Goal: Information Seeking & Learning: Find specific fact

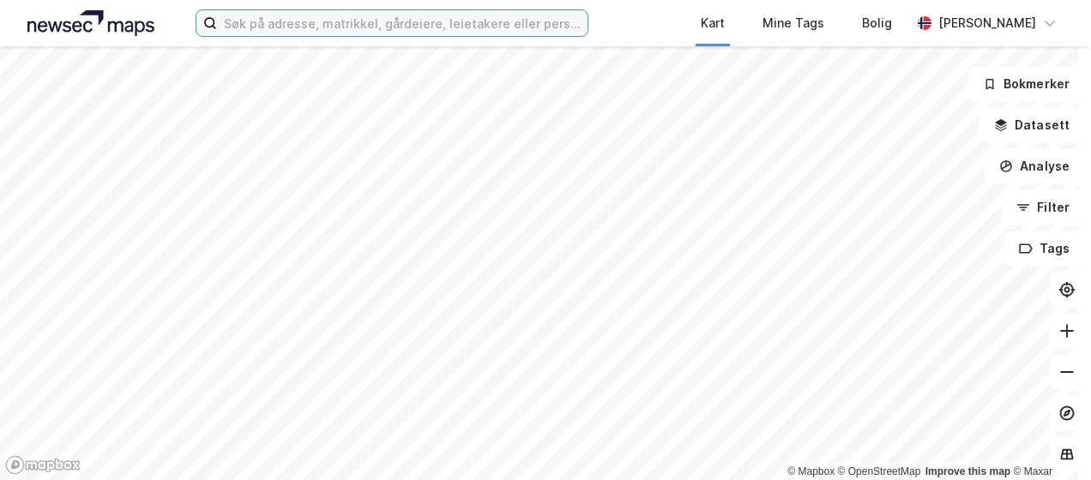
click at [284, 29] on input at bounding box center [402, 23] width 370 height 26
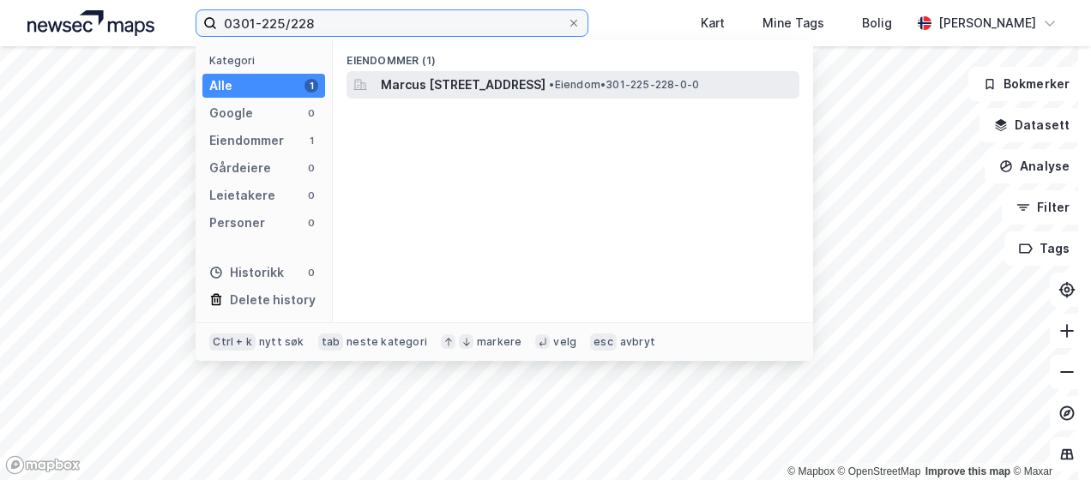
type input "0301-225/228"
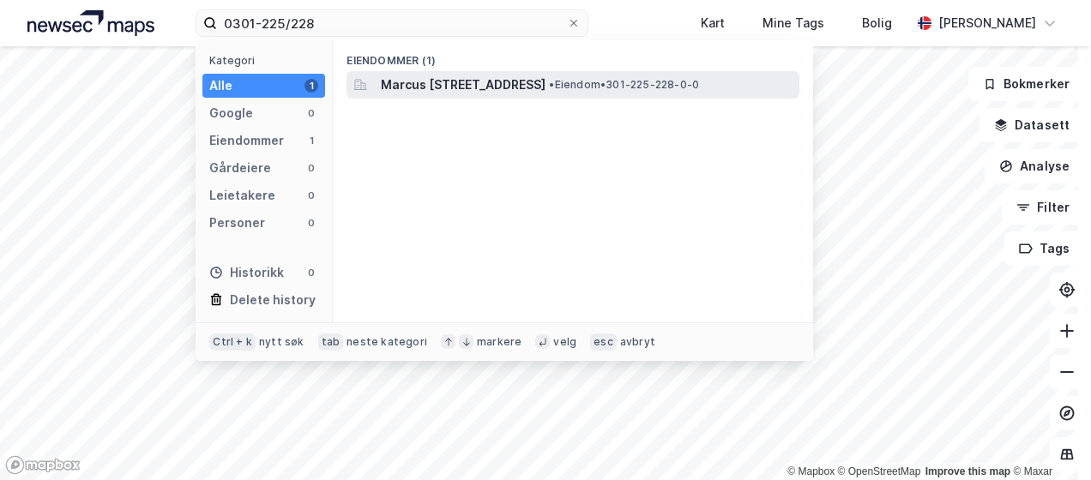
click at [545, 89] on span "Marcus [STREET_ADDRESS]" at bounding box center [463, 85] width 165 height 21
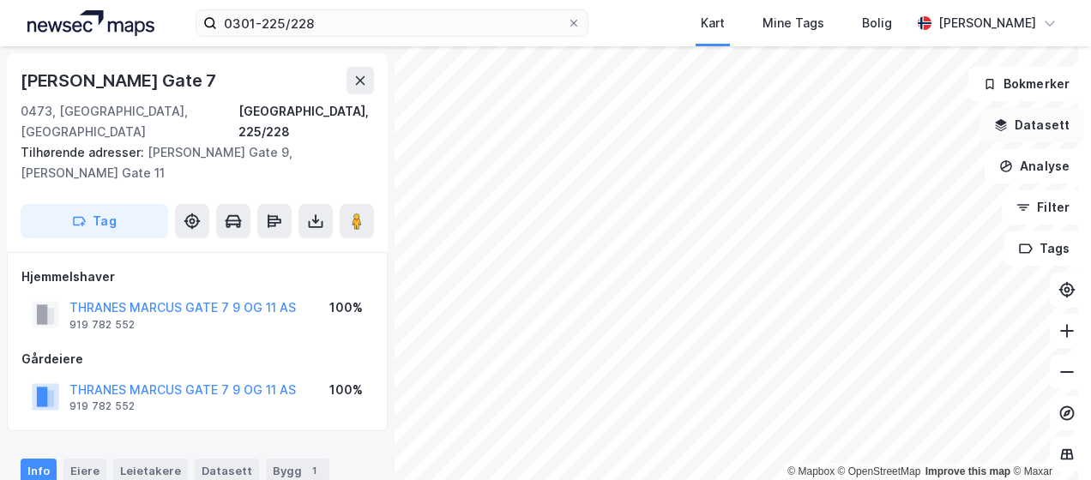
click at [991, 132] on button "Datasett" at bounding box center [1031, 125] width 105 height 34
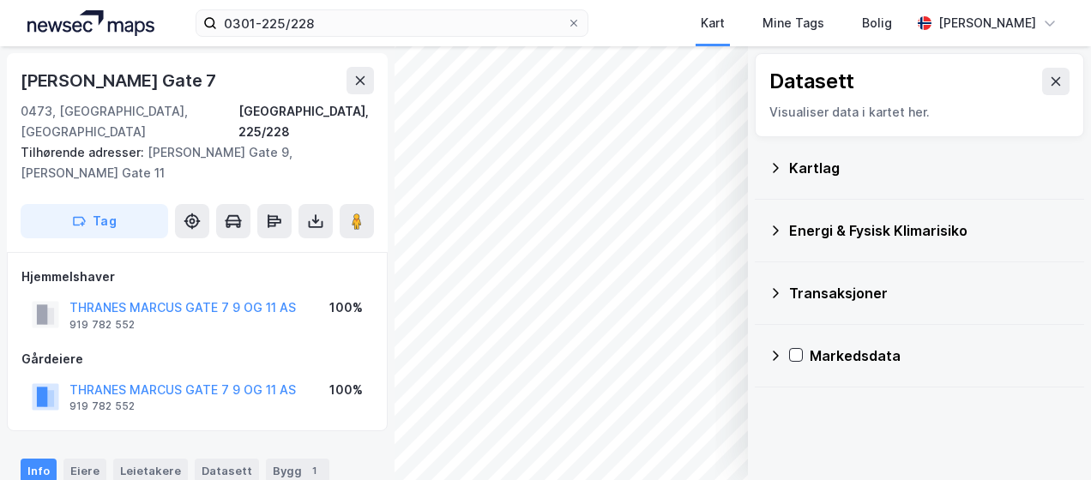
click at [768, 226] on icon at bounding box center [775, 231] width 14 height 14
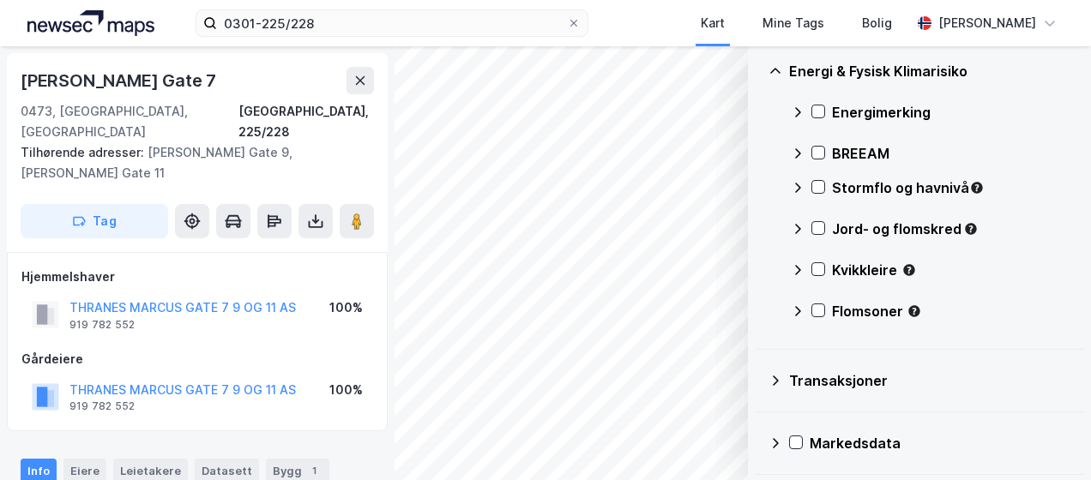
scroll to position [74, 0]
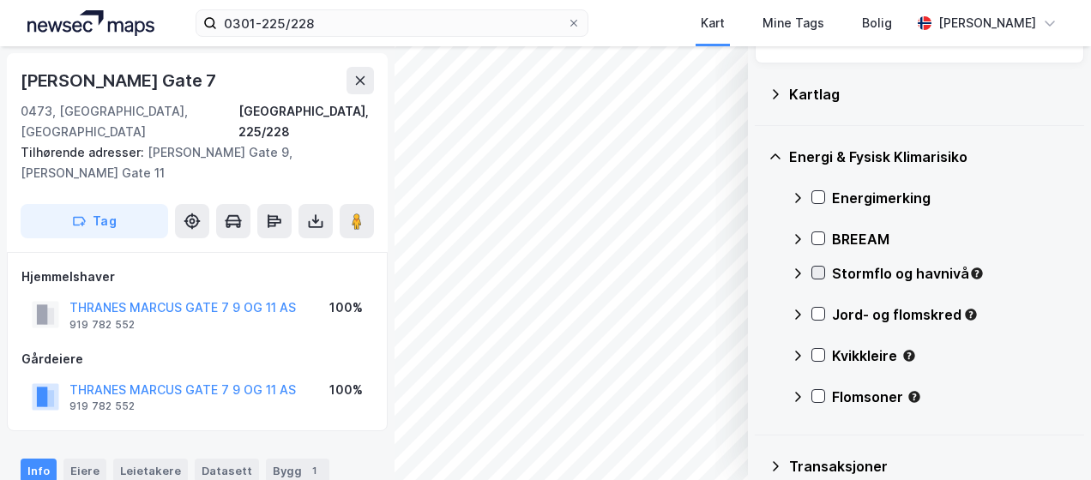
click at [811, 271] on div at bounding box center [818, 273] width 14 height 14
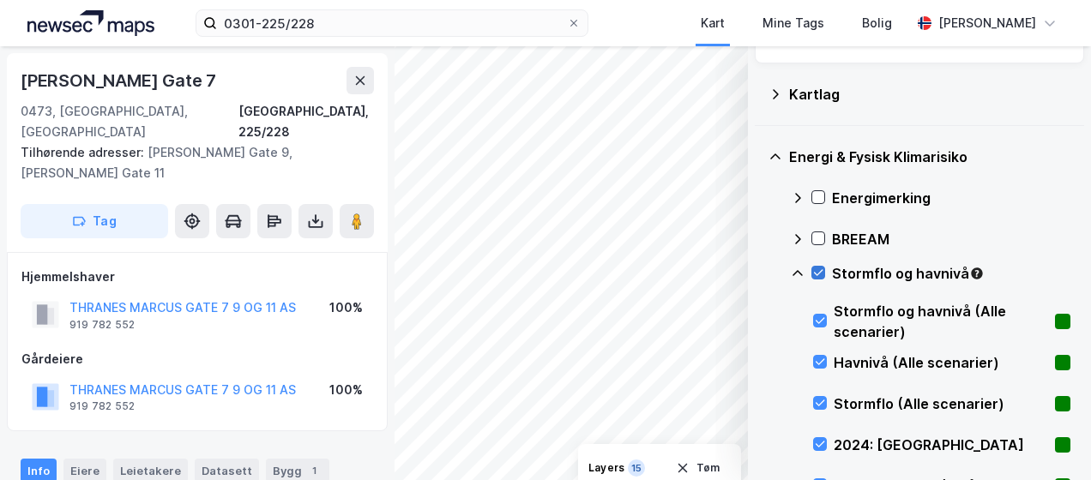
click at [812, 269] on icon at bounding box center [818, 273] width 12 height 12
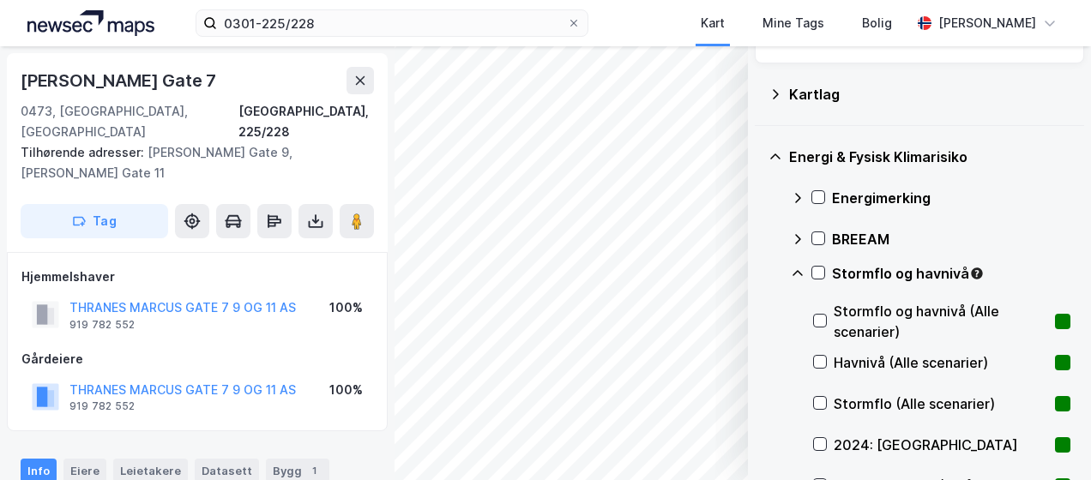
click at [791, 275] on icon at bounding box center [798, 274] width 14 height 14
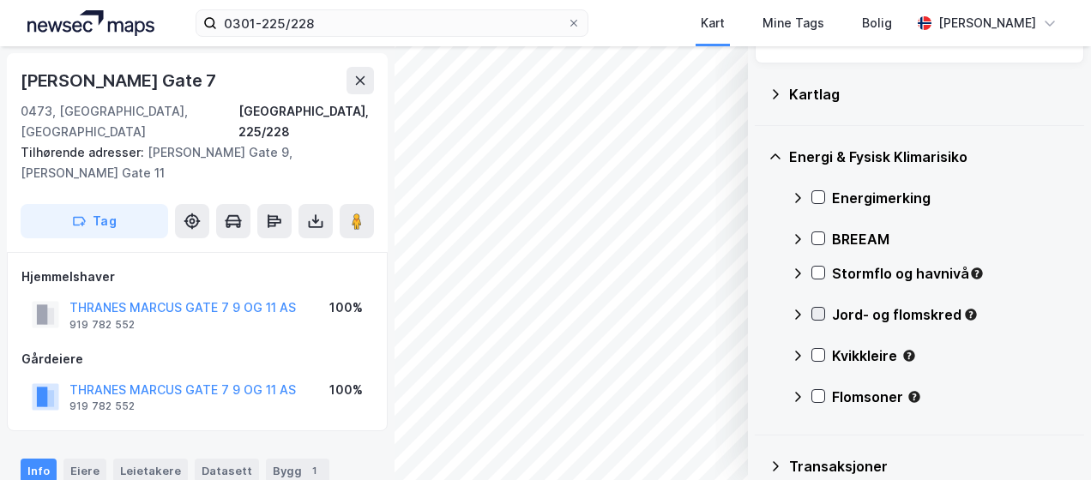
click at [812, 316] on icon at bounding box center [818, 314] width 12 height 12
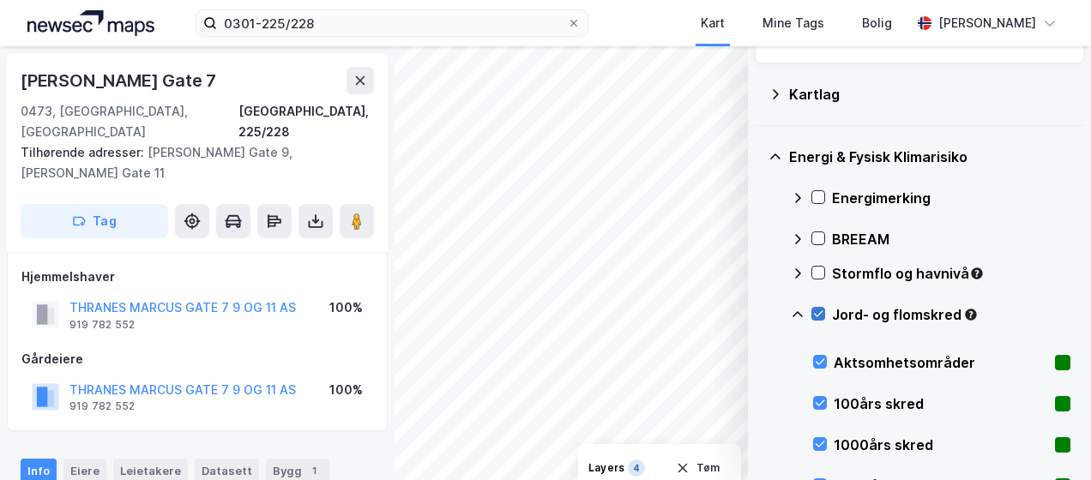
click at [812, 315] on icon at bounding box center [818, 314] width 12 height 12
click at [791, 311] on icon at bounding box center [798, 315] width 14 height 14
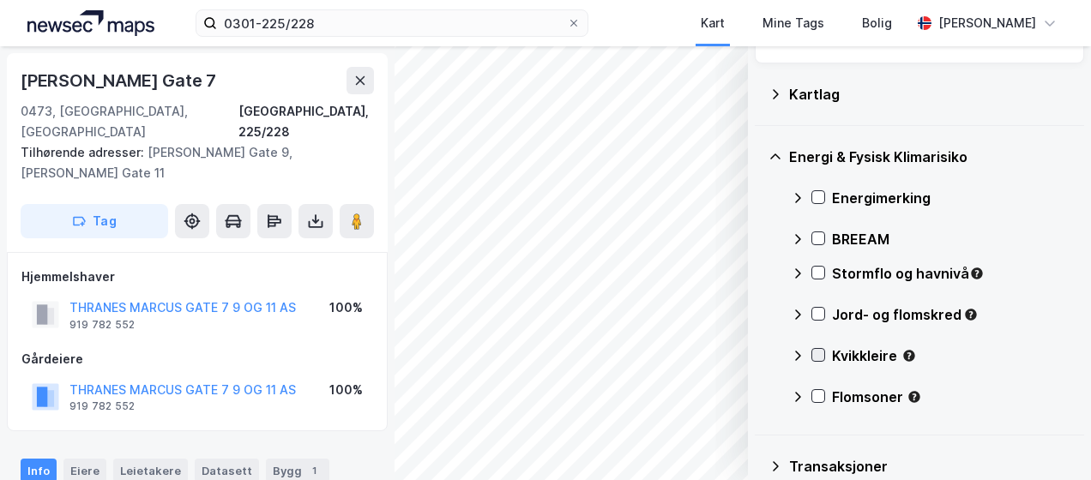
click at [812, 349] on icon at bounding box center [818, 355] width 12 height 12
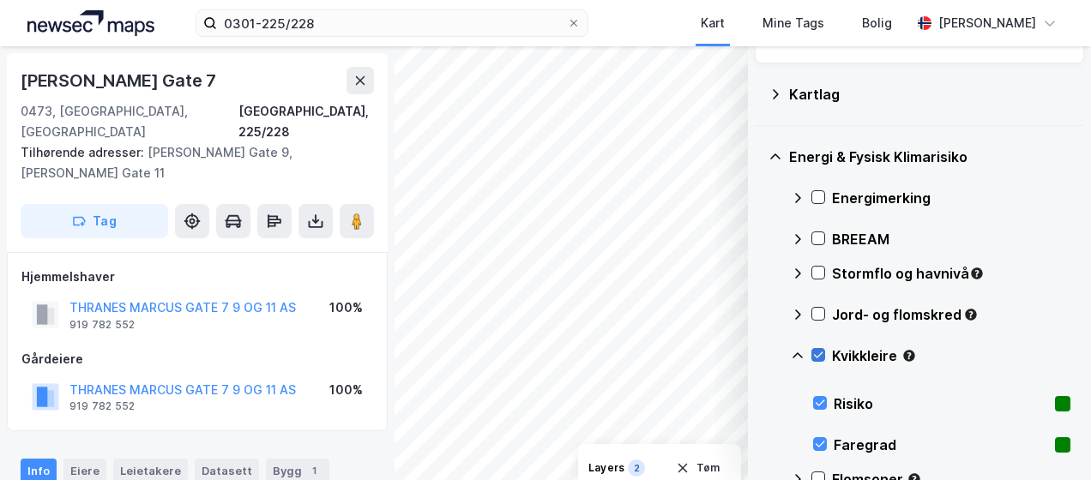
click at [812, 357] on icon at bounding box center [818, 355] width 12 height 12
click at [791, 350] on icon at bounding box center [798, 356] width 14 height 14
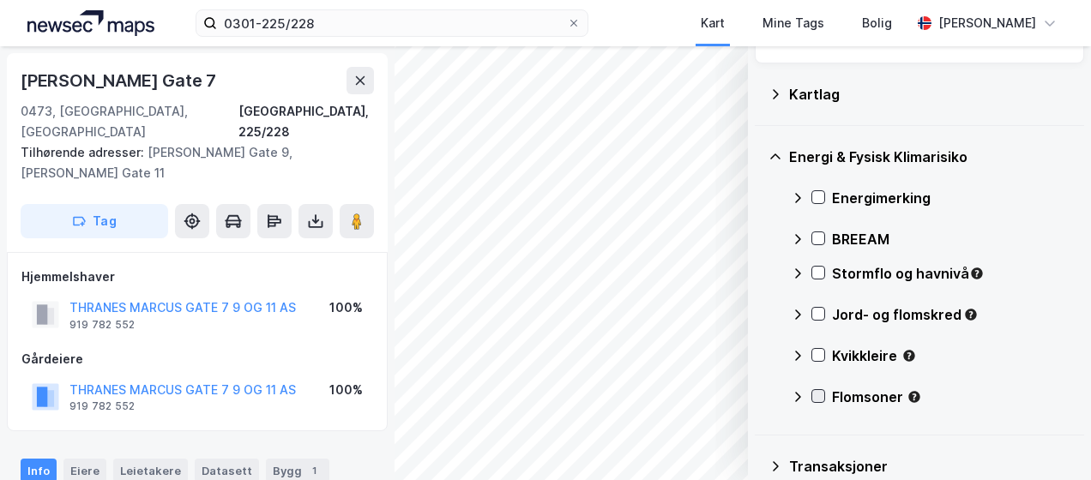
click at [812, 398] on icon at bounding box center [818, 396] width 12 height 12
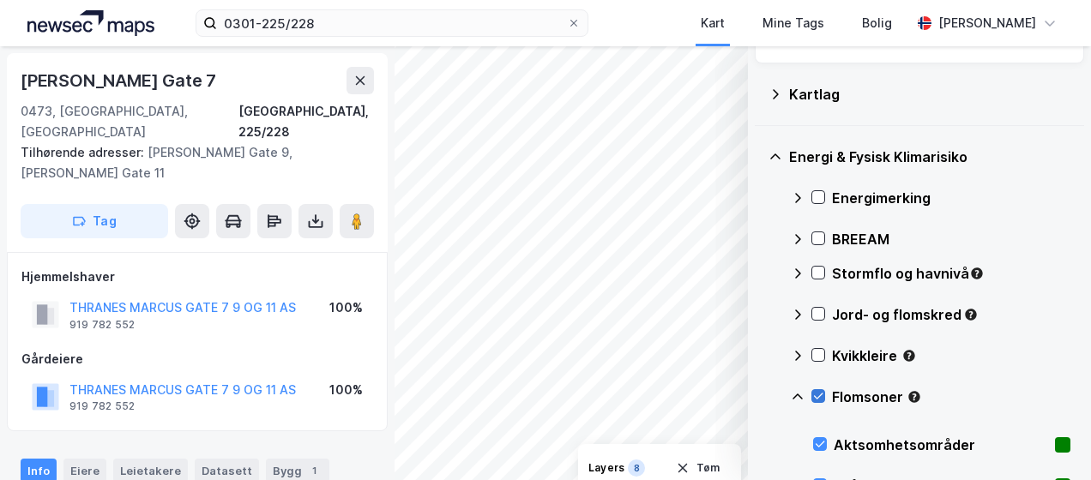
click at [814, 396] on icon at bounding box center [818, 397] width 9 height 6
